Goal: Information Seeking & Learning: Learn about a topic

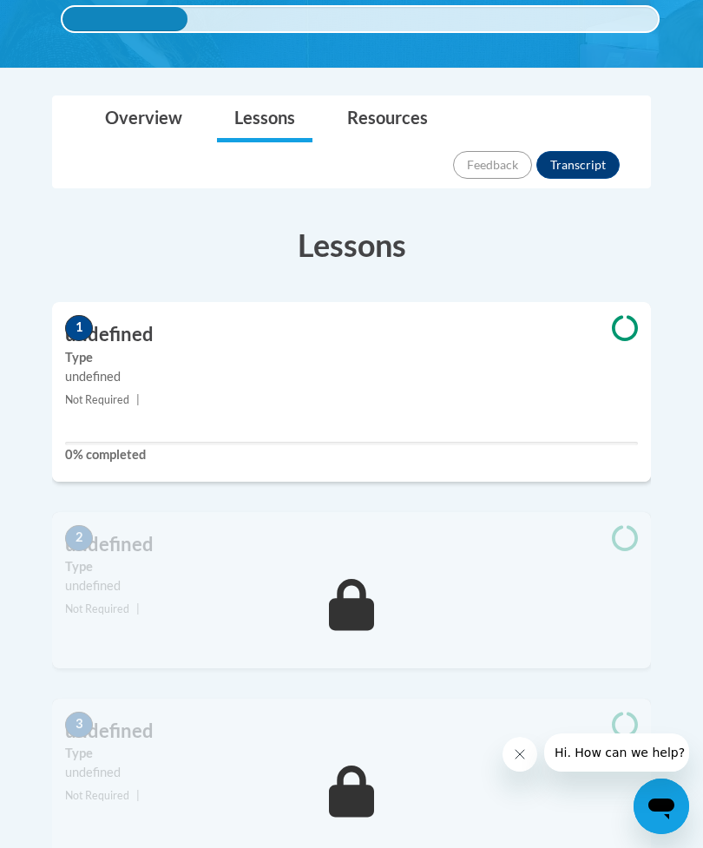
scroll to position [337, 0]
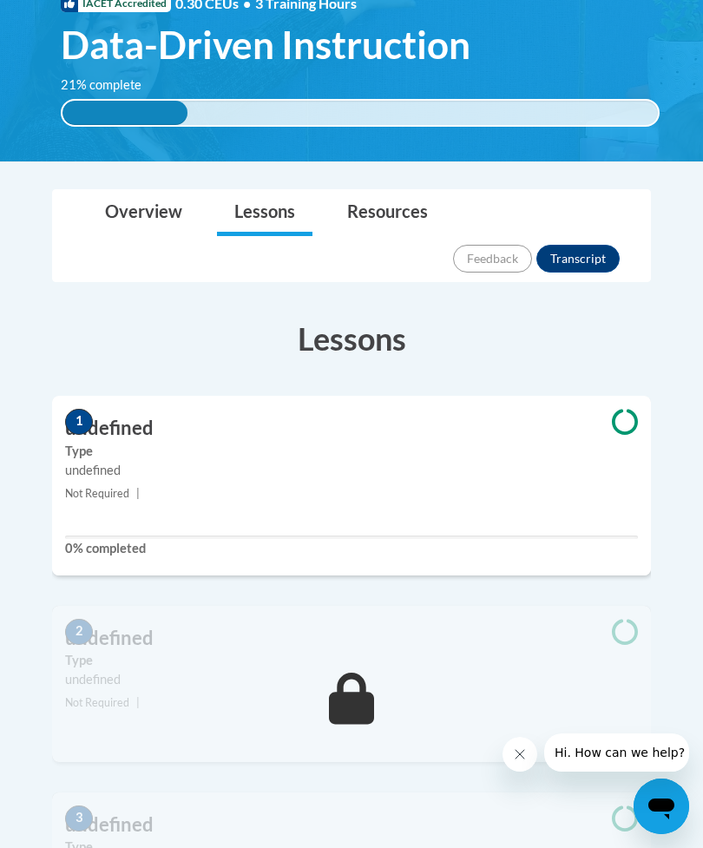
click at [475, 461] on div "undefined" at bounding box center [351, 470] width 573 height 19
click at [546, 415] on h3 "undefined" at bounding box center [351, 428] width 599 height 27
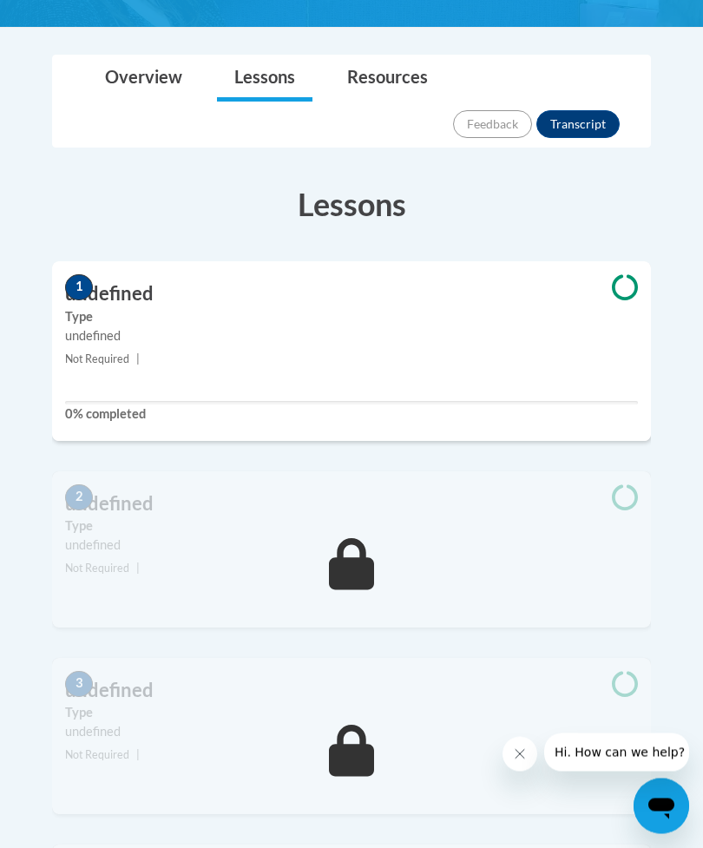
scroll to position [471, 0]
click at [505, 332] on div "1 undefined Type undefined Not Required | 0% completed" at bounding box center [351, 351] width 599 height 180
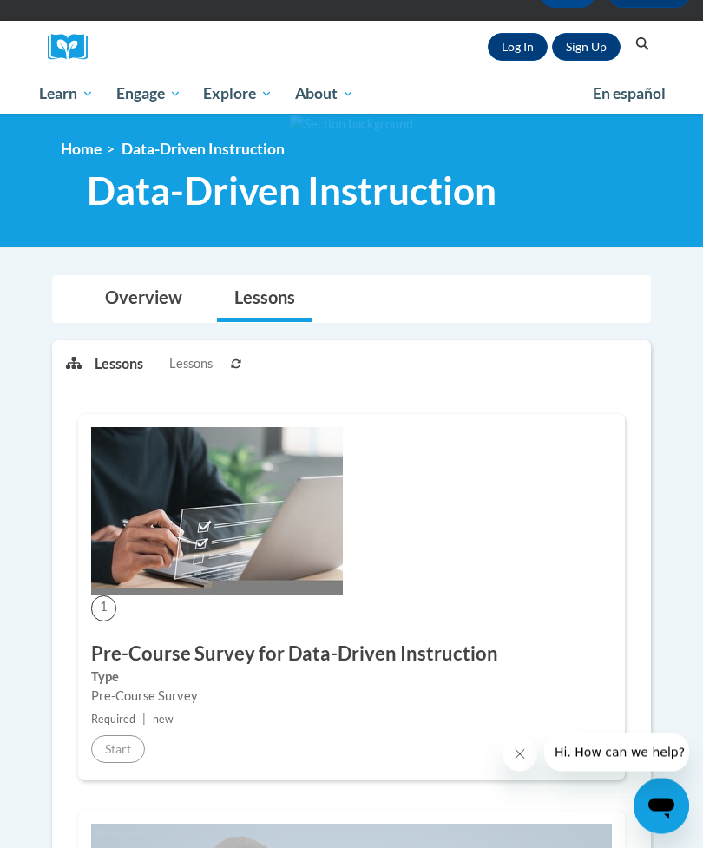
scroll to position [175, 0]
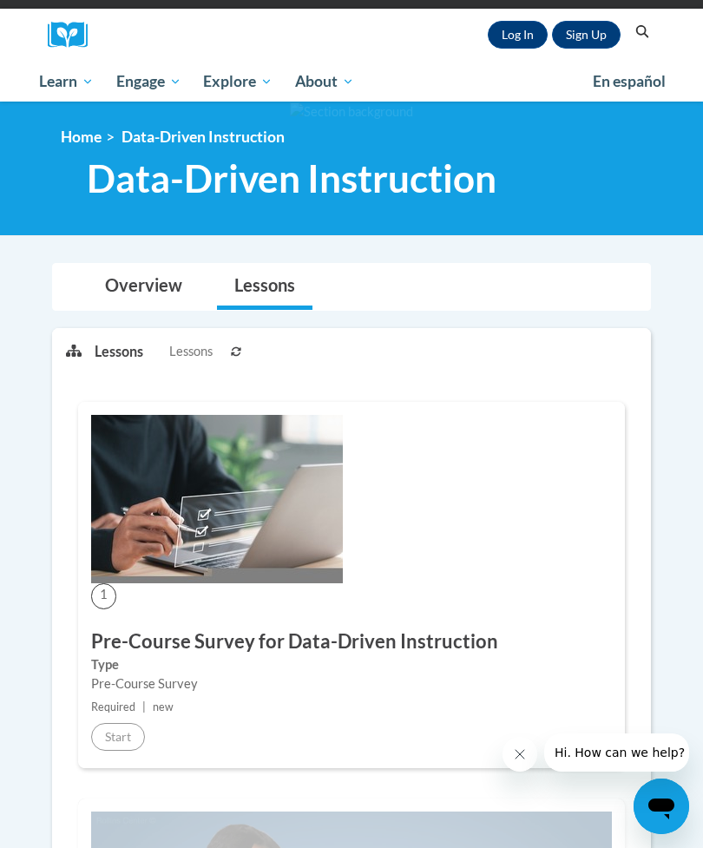
click at [559, 529] on div "1 Pre-Course Survey for Data-Driven Instruction Type Pre-Course Survey Required…" at bounding box center [351, 584] width 547 height 365
click at [536, 534] on div "1 Pre-Course Survey for Data-Driven Instruction Type Pre-Course Survey Required…" at bounding box center [351, 584] width 547 height 365
click at [152, 293] on link "Overview" at bounding box center [144, 287] width 112 height 46
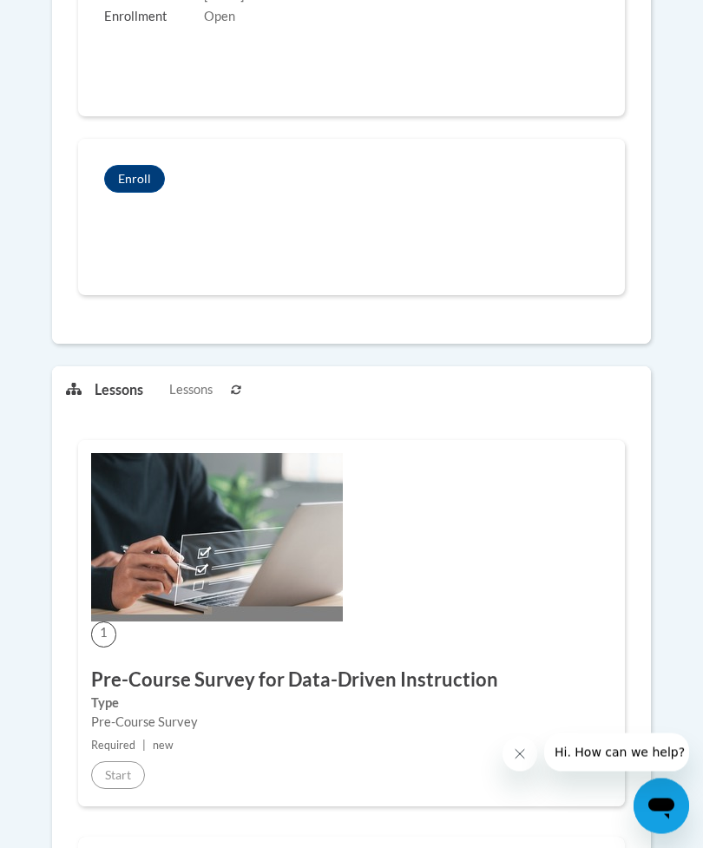
scroll to position [796, 0]
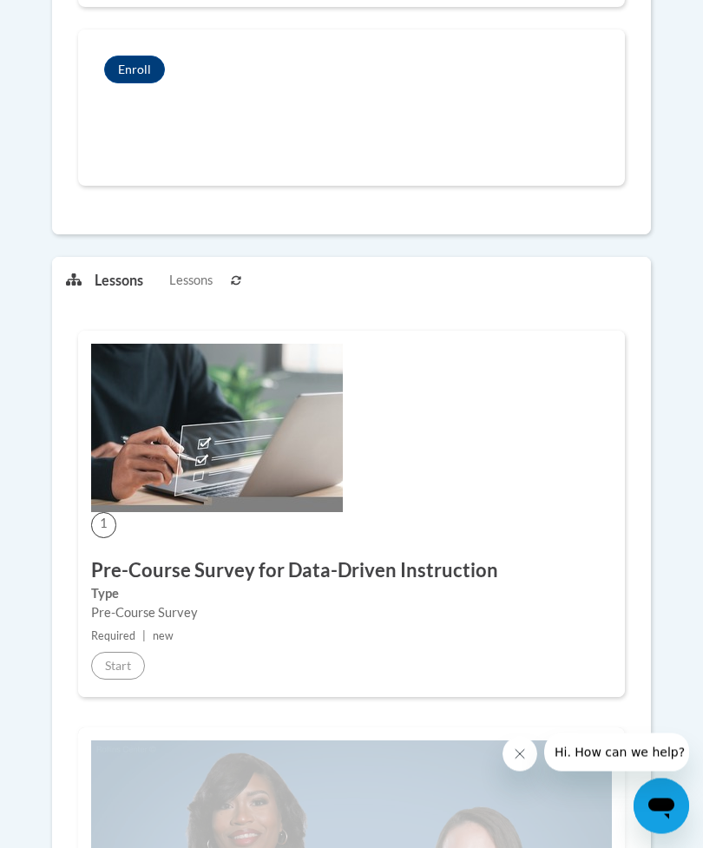
click at [531, 492] on div "1 Pre-Course Survey for Data-Driven Instruction Type Pre-Course Survey Required…" at bounding box center [351, 513] width 547 height 365
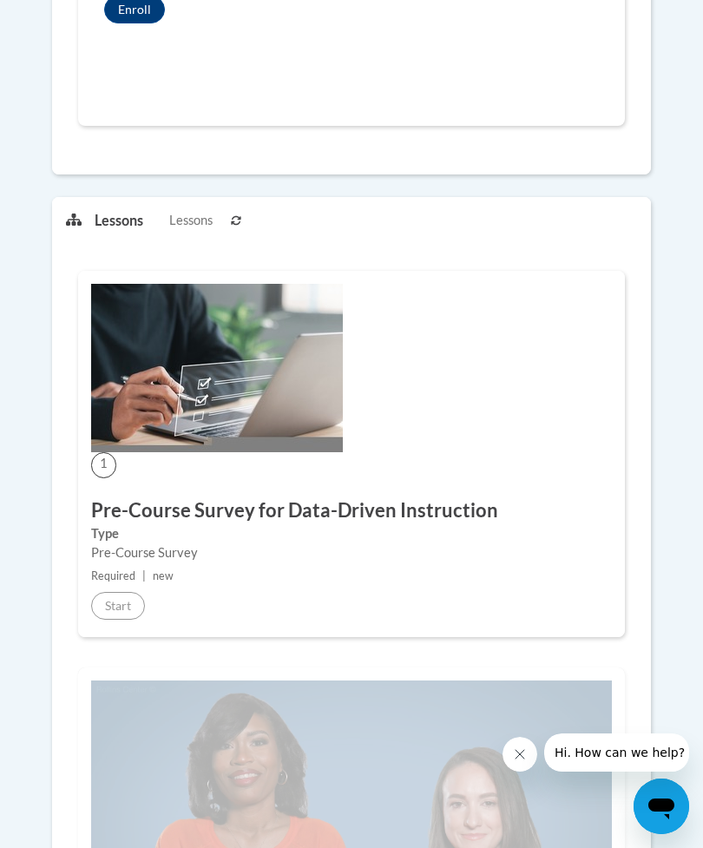
scroll to position [856, 0]
click at [283, 395] on img at bounding box center [217, 369] width 252 height 168
click at [295, 508] on h3 "Pre-Course Survey for Data-Driven Instruction" at bounding box center [351, 511] width 521 height 27
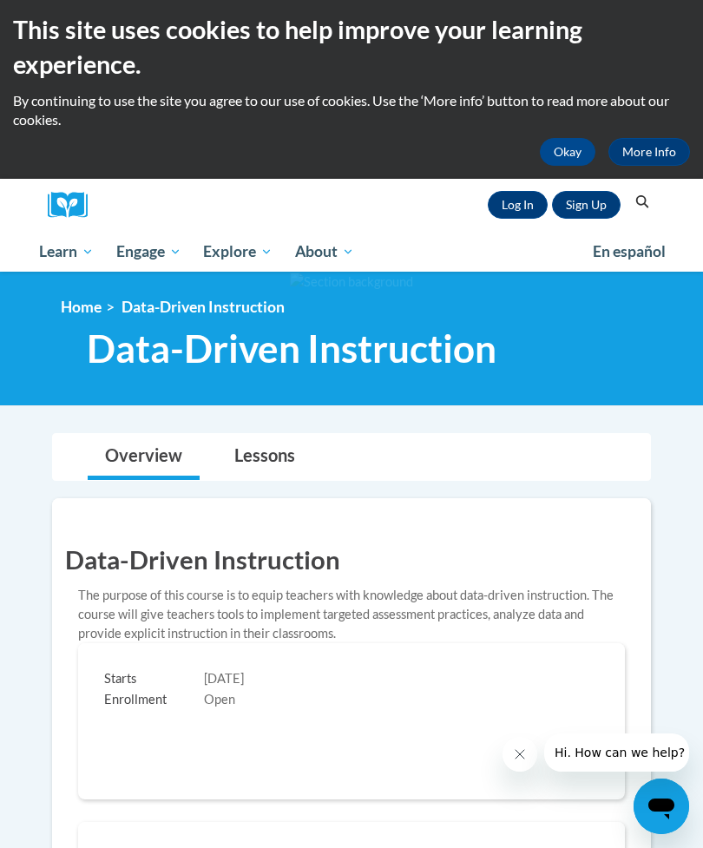
scroll to position [0, 0]
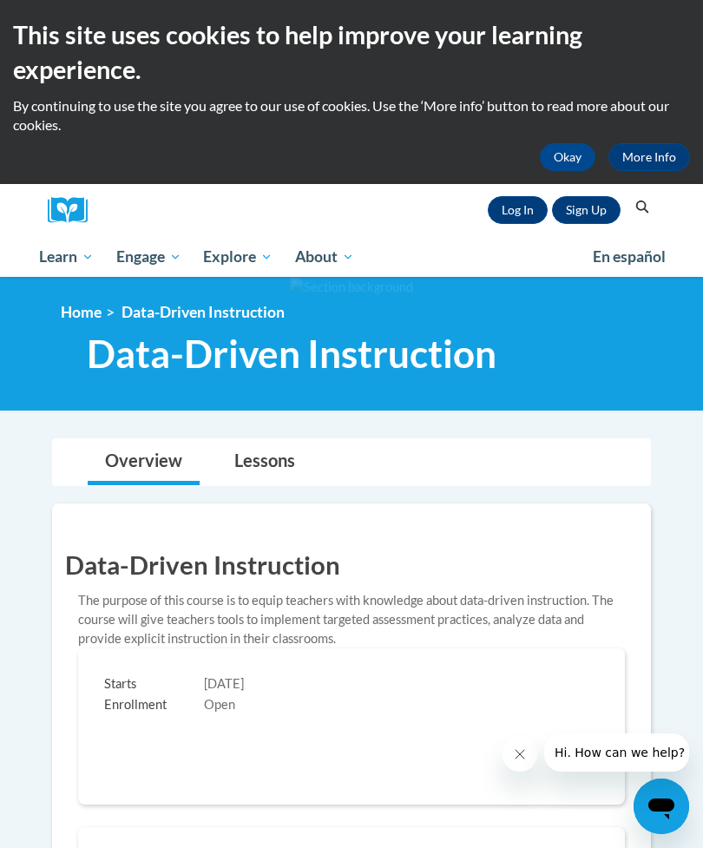
click at [513, 219] on link "Log In" at bounding box center [518, 210] width 60 height 28
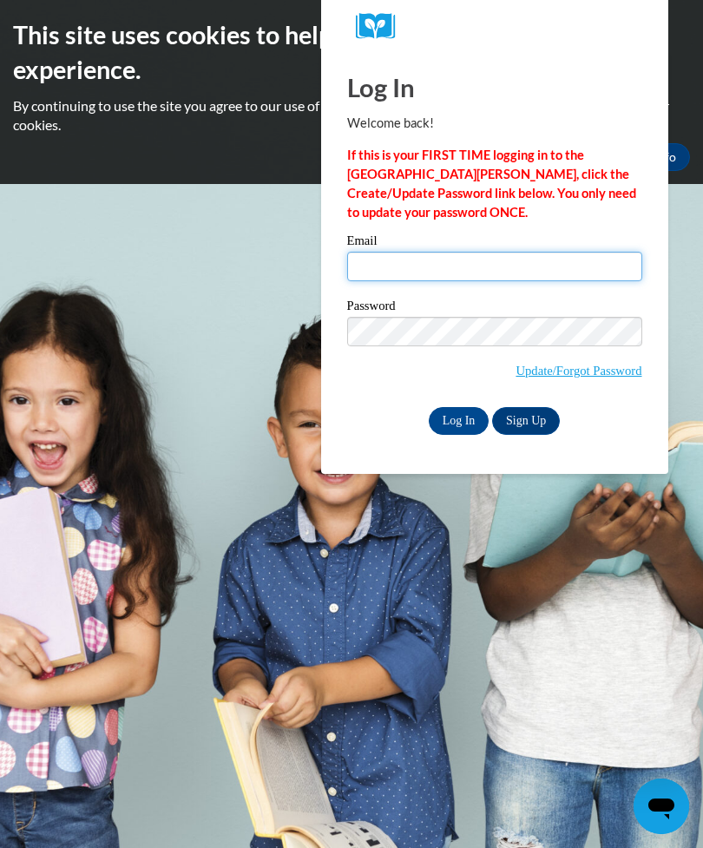
click at [508, 267] on input "Email" at bounding box center [494, 266] width 295 height 29
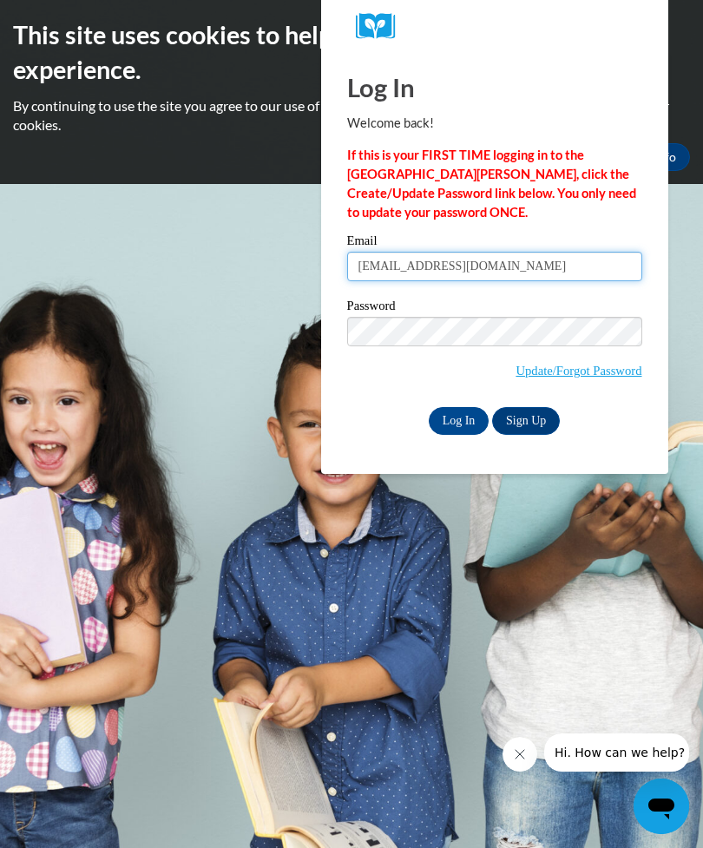
type input "gd03967@georgiasouthern.edu"
click at [469, 415] on input "Log In" at bounding box center [459, 421] width 61 height 28
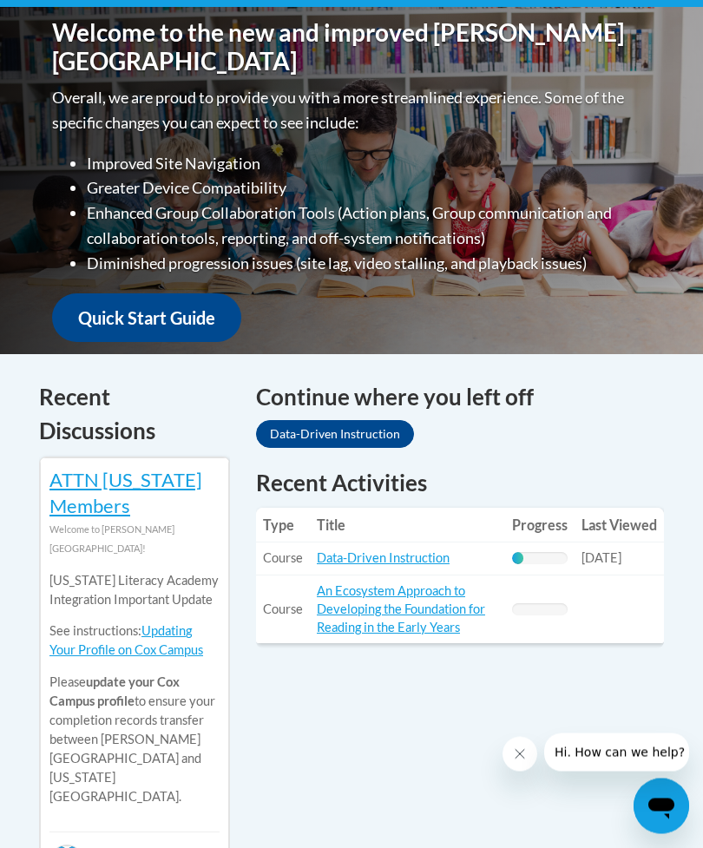
scroll to position [501, 0]
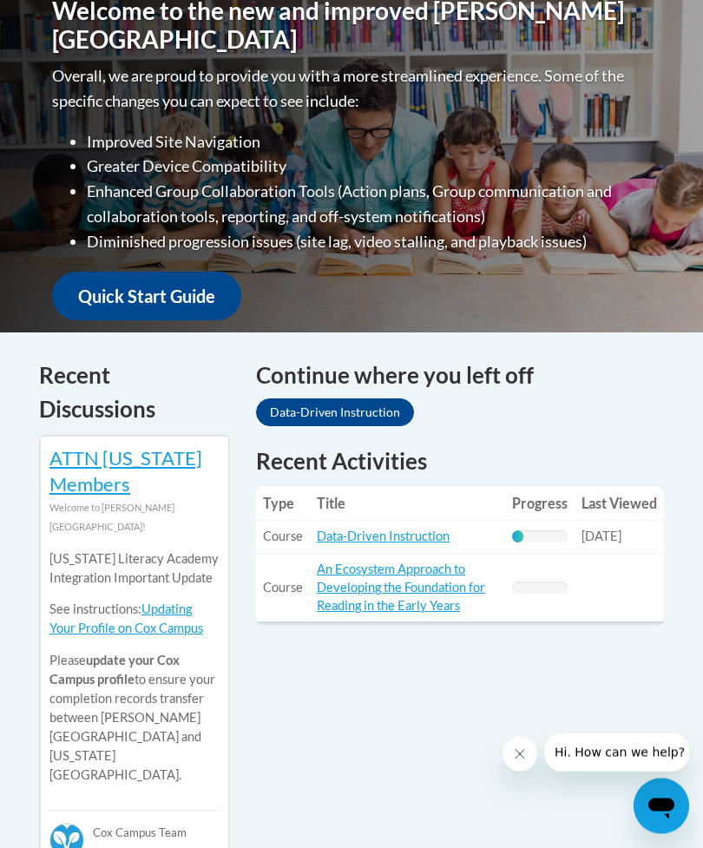
click at [403, 529] on link "Data-Driven Instruction" at bounding box center [383, 536] width 133 height 15
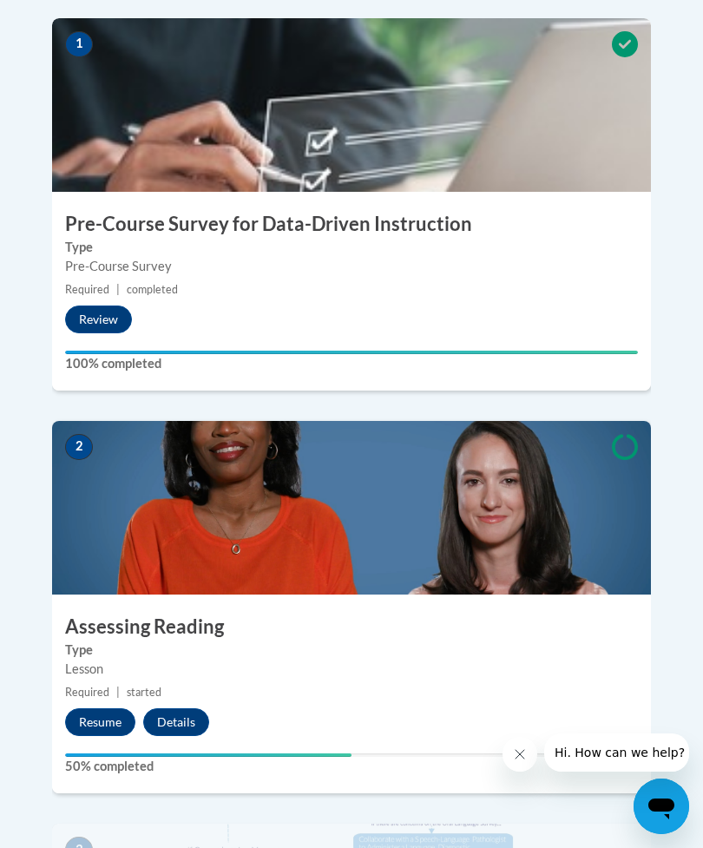
scroll to position [859, 0]
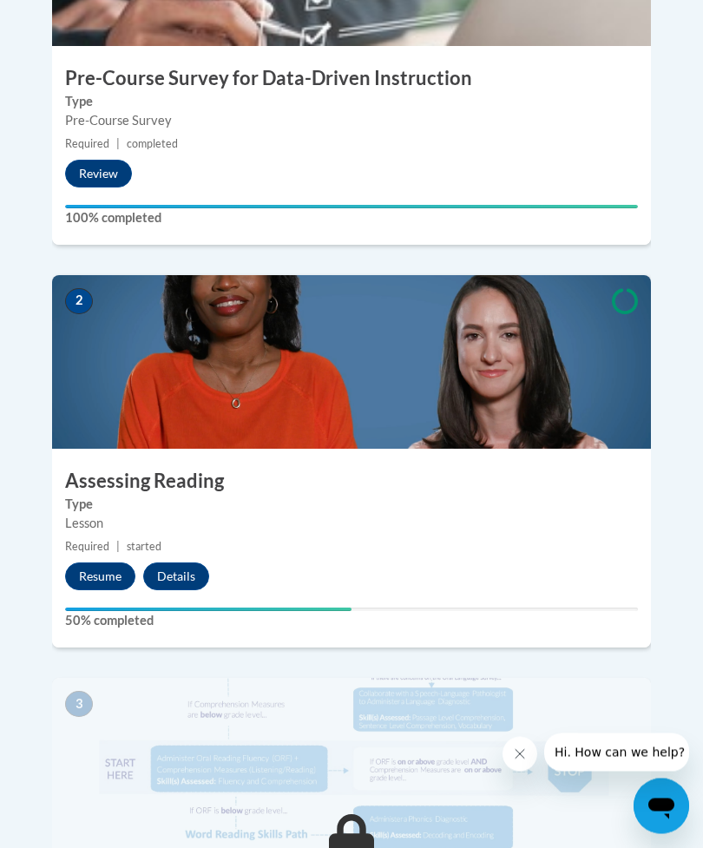
click at [115, 563] on button "Resume" at bounding box center [100, 577] width 70 height 28
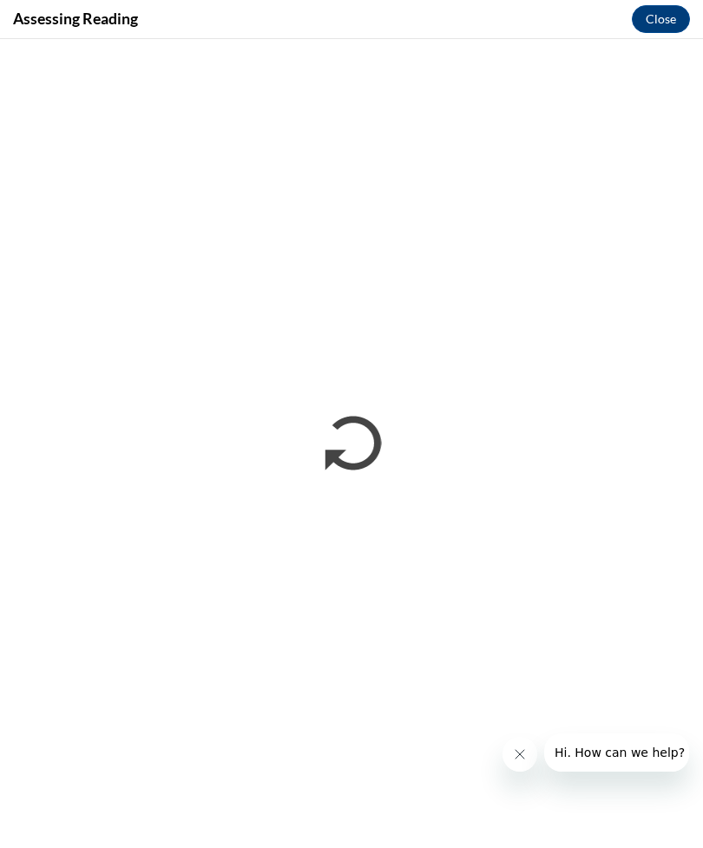
scroll to position [0, 0]
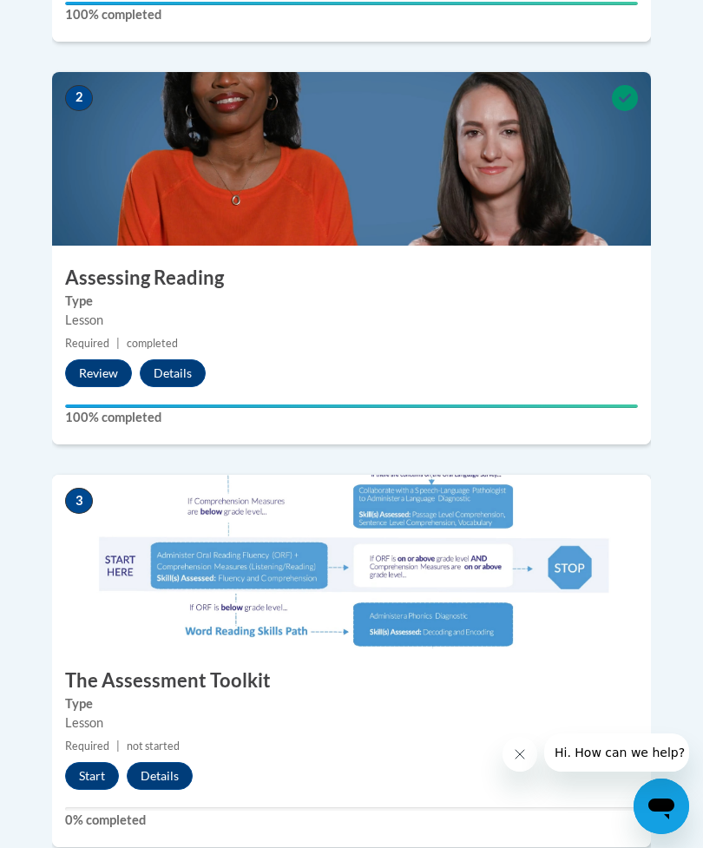
scroll to position [1062, 0]
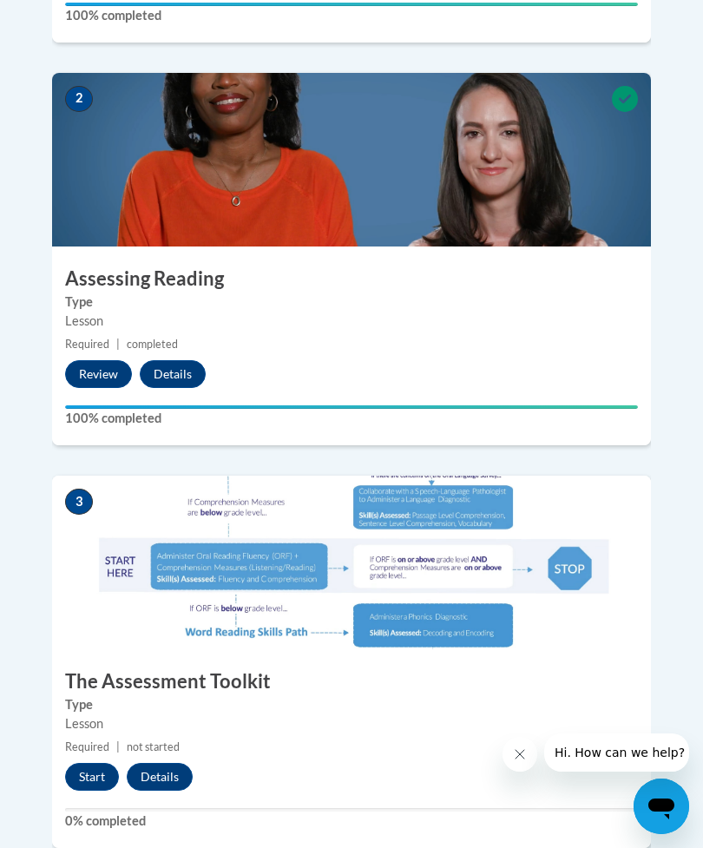
click at [92, 763] on button "Start" at bounding box center [92, 777] width 54 height 28
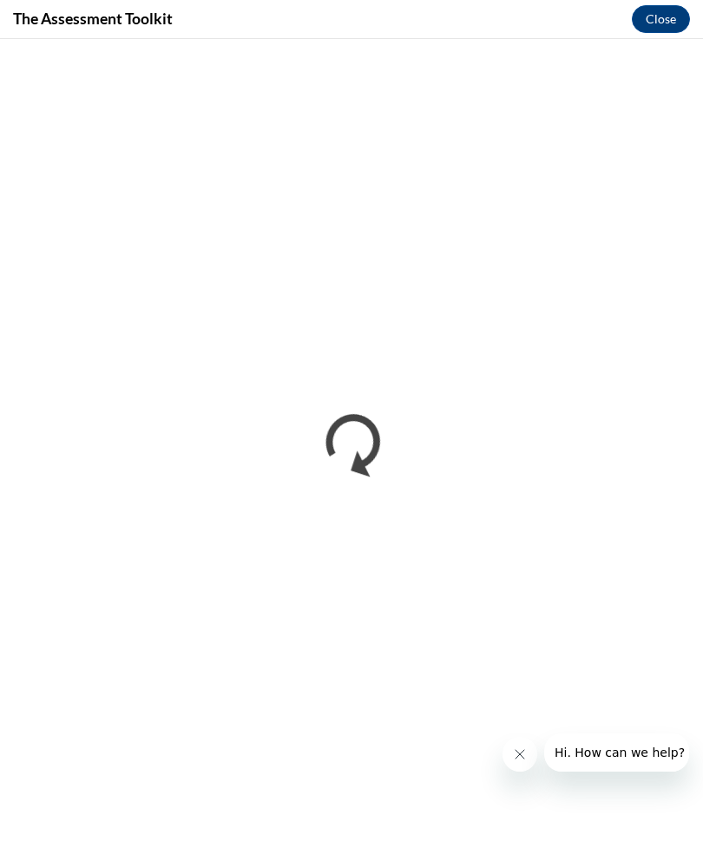
scroll to position [0, 0]
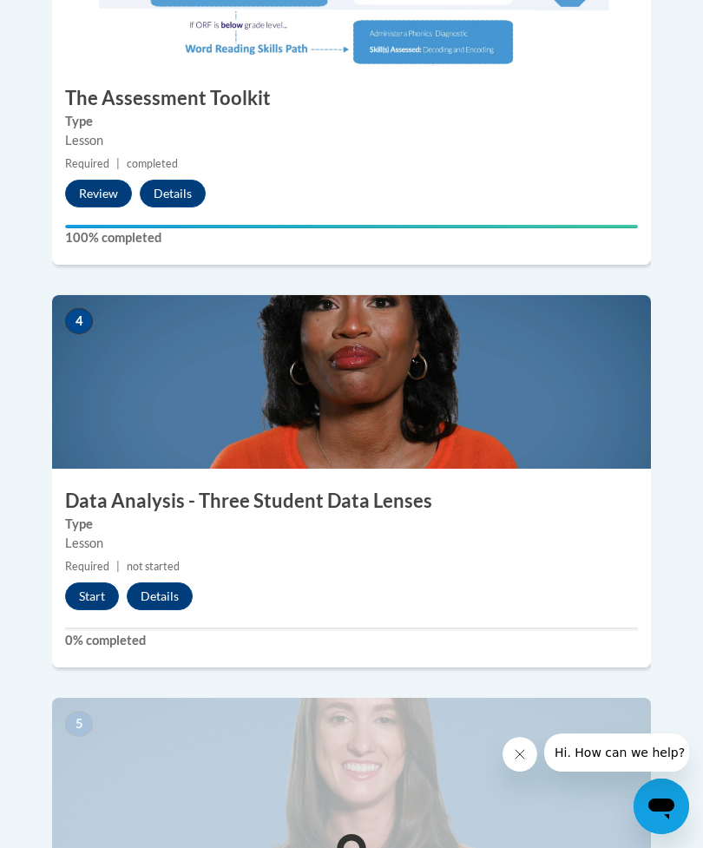
scroll to position [1647, 0]
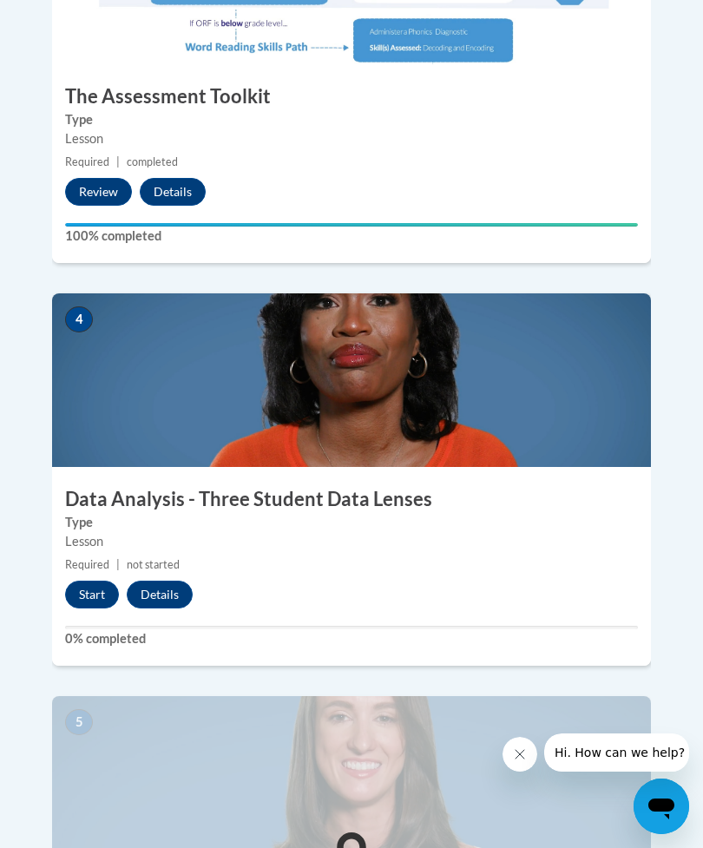
click at [69, 580] on button "Start" at bounding box center [92, 594] width 54 height 28
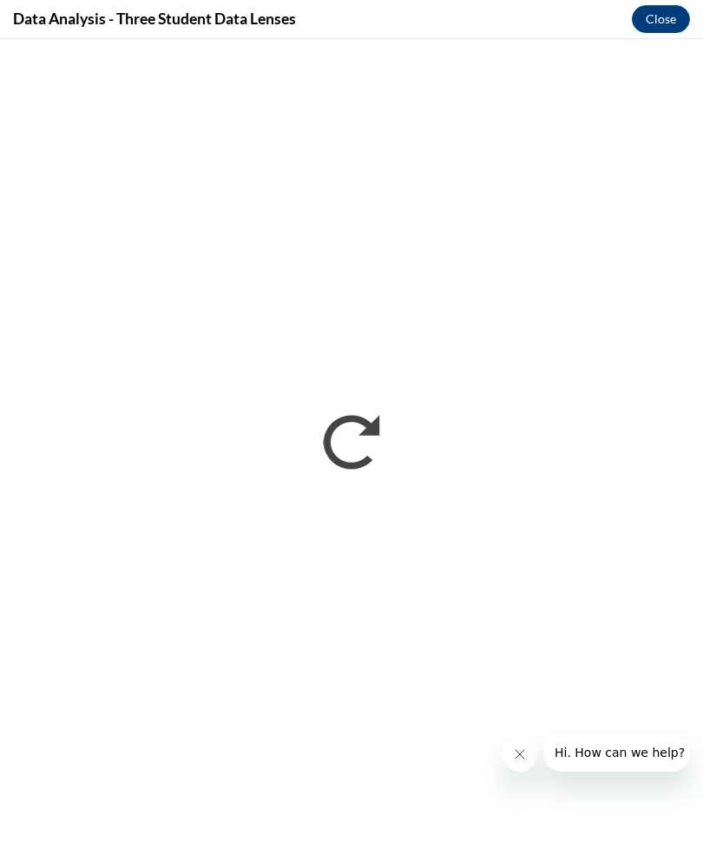
scroll to position [0, 0]
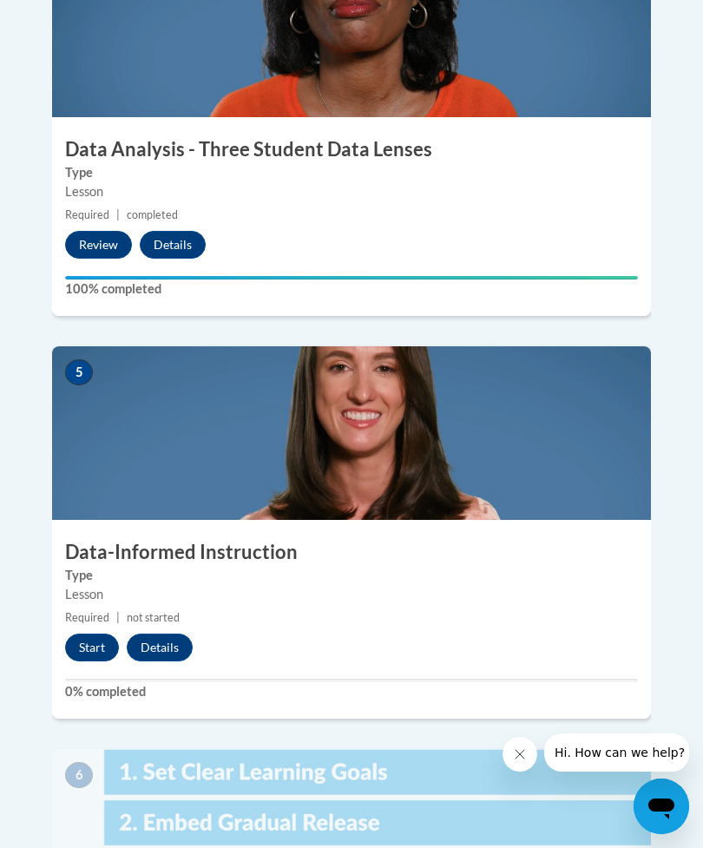
scroll to position [1992, 0]
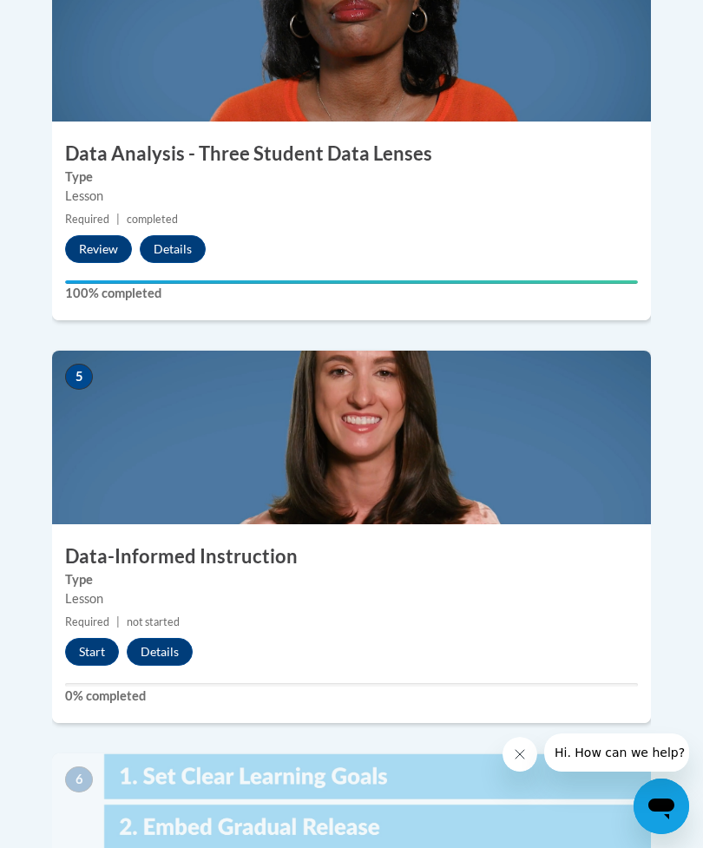
click at [90, 638] on button "Start" at bounding box center [92, 652] width 54 height 28
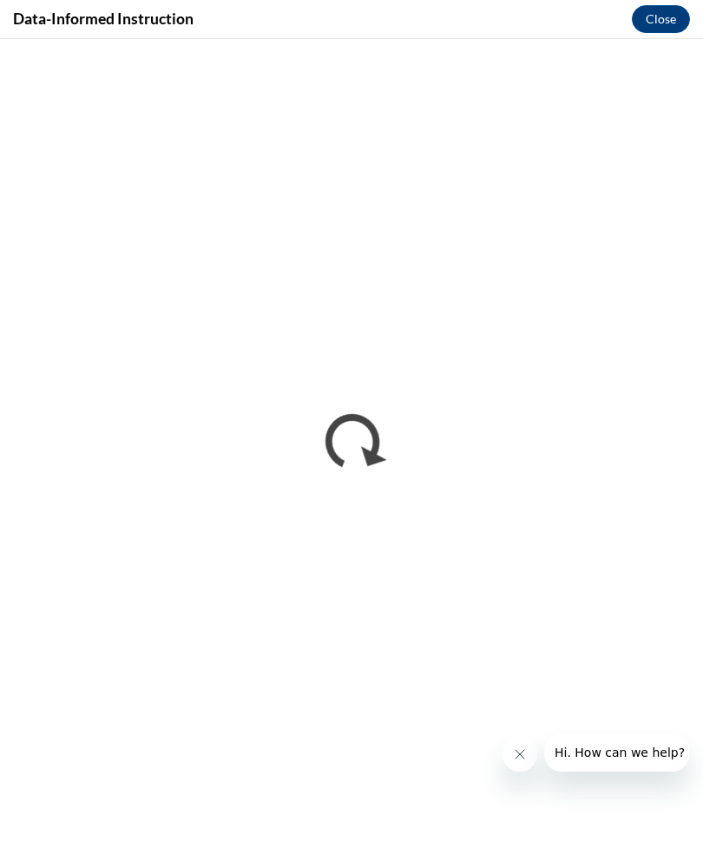
scroll to position [0, 0]
click at [650, 23] on button "Close" at bounding box center [661, 19] width 58 height 28
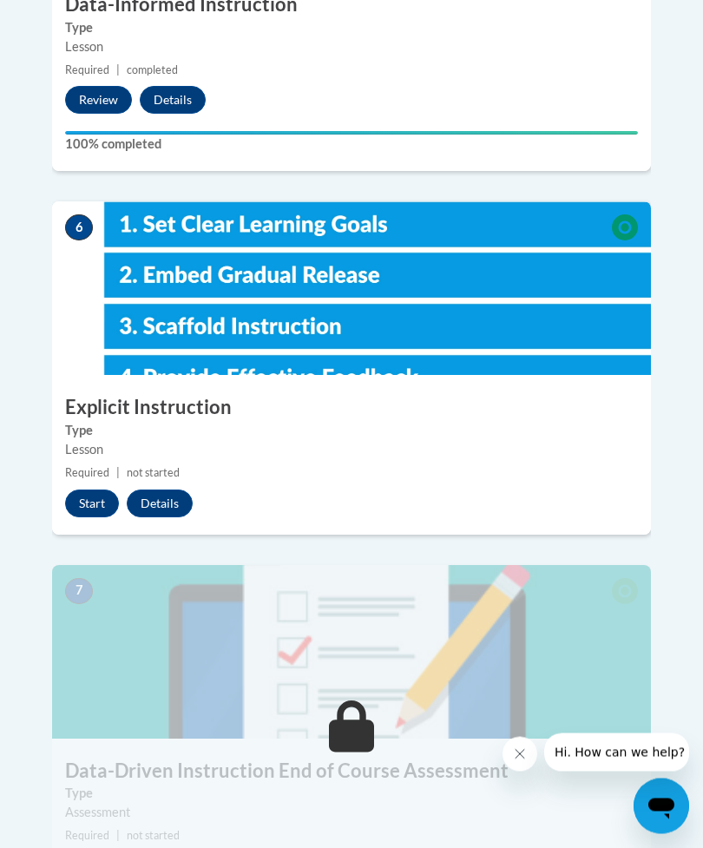
scroll to position [2544, 0]
click at [102, 489] on button "Start" at bounding box center [92, 503] width 54 height 28
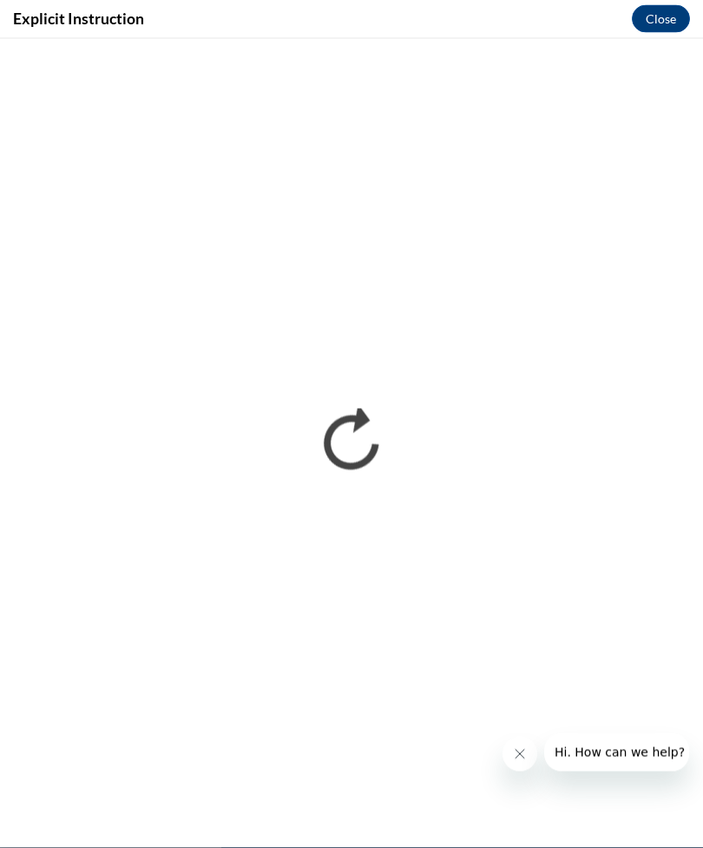
scroll to position [2978, 0]
